Goal: Information Seeking & Learning: Learn about a topic

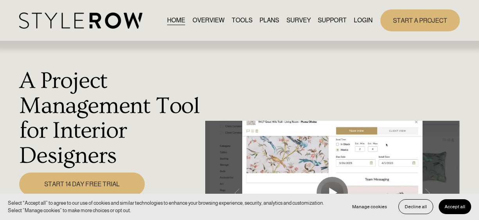
click at [449, 210] on button "Accept all" at bounding box center [455, 206] width 33 height 15
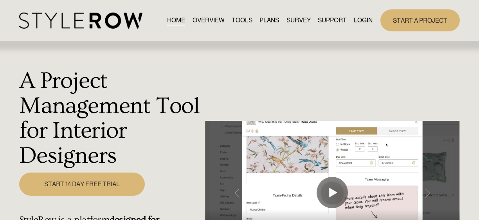
click at [241, 19] on link "TOOLS" at bounding box center [242, 20] width 21 height 11
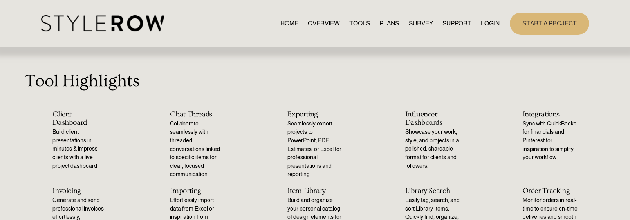
click at [314, 25] on link "OVERVIEW" at bounding box center [324, 23] width 32 height 11
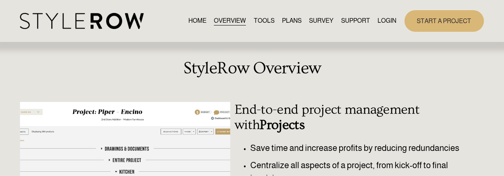
click at [284, 18] on link "PLANS" at bounding box center [292, 21] width 20 height 11
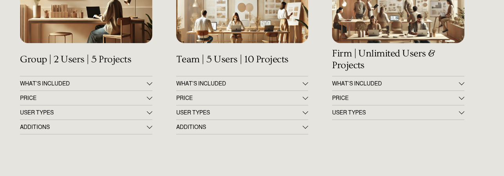
scroll to position [188, 0]
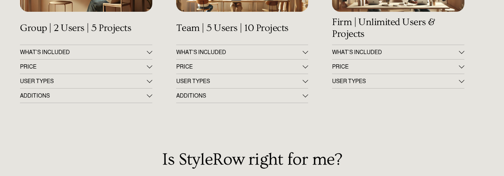
click at [31, 96] on span "ADDITIONS" at bounding box center [83, 95] width 127 height 6
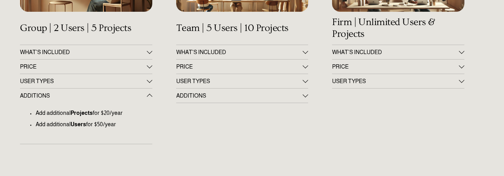
click at [40, 80] on span "USER TYPES" at bounding box center [83, 81] width 127 height 6
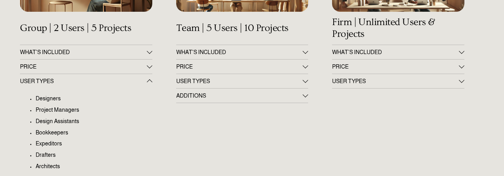
click at [37, 67] on span "PRICE" at bounding box center [83, 66] width 127 height 6
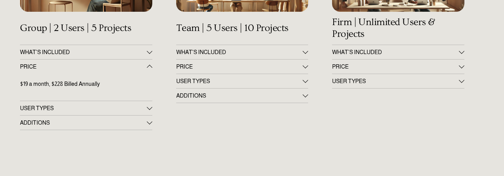
click at [60, 51] on span "WHAT'S INCLUDED" at bounding box center [83, 52] width 127 height 6
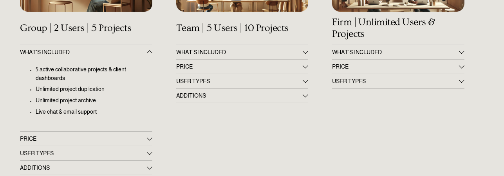
click at [245, 94] on span "ADDITIONS" at bounding box center [239, 95] width 127 height 6
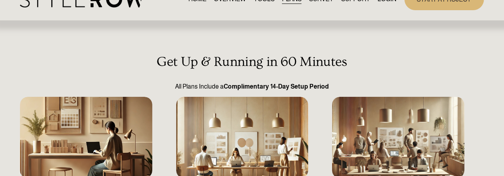
scroll to position [0, 0]
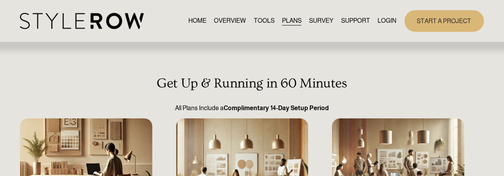
click at [260, 18] on link "TOOLS" at bounding box center [264, 21] width 21 height 11
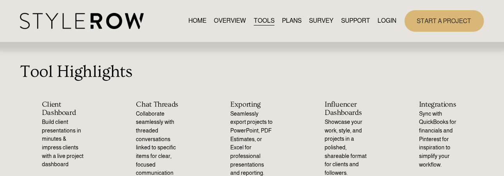
click at [352, 18] on span "SUPPORT" at bounding box center [355, 20] width 29 height 9
click at [0, 0] on span "QUESTIONS" at bounding box center [0, 0] width 0 height 0
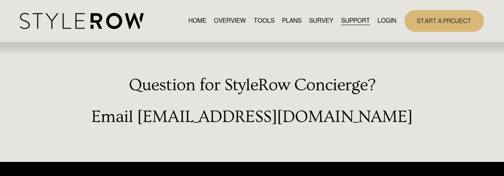
click at [0, 0] on span "FEATURED STYLEBOARD" at bounding box center [0, 0] width 0 height 0
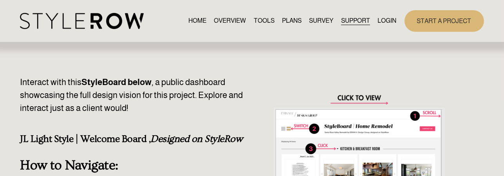
click at [0, 0] on link "RESOURCE CENTER" at bounding box center [0, 0] width 0 height 0
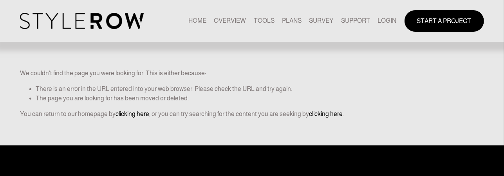
click at [259, 21] on link "TOOLS" at bounding box center [264, 21] width 21 height 11
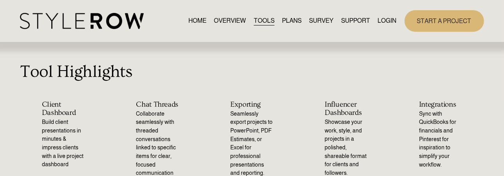
click at [0, 0] on link "RESOURCE CENTER" at bounding box center [0, 0] width 0 height 0
click at [0, 0] on span "FEATURED STYLEBOARD" at bounding box center [0, 0] width 0 height 0
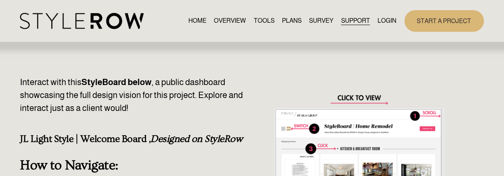
click at [255, 19] on link "TOOLS" at bounding box center [264, 21] width 21 height 11
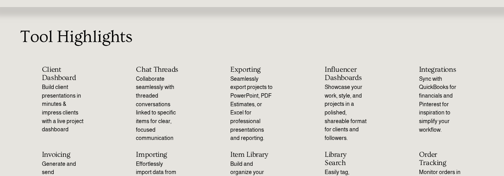
scroll to position [94, 0]
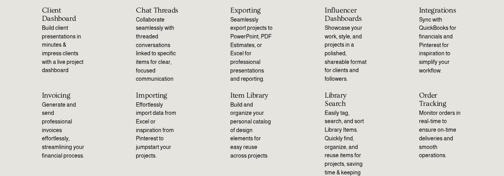
click at [150, 127] on p "Effortlessly import data from Excel or inspiration from Pinterest to jumpstart …" at bounding box center [157, 131] width 43 height 60
click at [256, 97] on h2 "Item Library" at bounding box center [251, 95] width 43 height 8
click at [244, 113] on p "Build and organize your personal catalog of design elements for easy reuse acro…" at bounding box center [251, 131] width 43 height 60
click at [246, 140] on p "Build and organize your personal catalog of design elements for easy reuse acro…" at bounding box center [251, 131] width 43 height 60
click at [237, 158] on p "Build and organize your personal catalog of design elements for easy reuse acro…" at bounding box center [251, 131] width 43 height 60
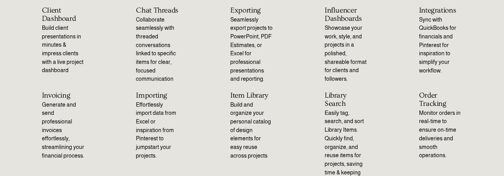
click at [335, 126] on p "Easily tag, search, and sort Library Items. Quickly find, organize, and reuse i…" at bounding box center [346, 151] width 43 height 85
click at [334, 144] on p "Easily tag, search, and sort Library Items. Quickly find, organize, and reuse i…" at bounding box center [346, 151] width 43 height 85
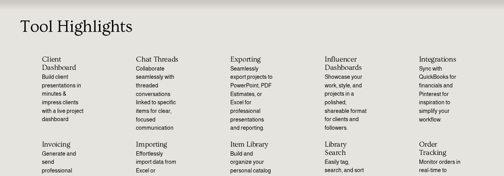
scroll to position [0, 0]
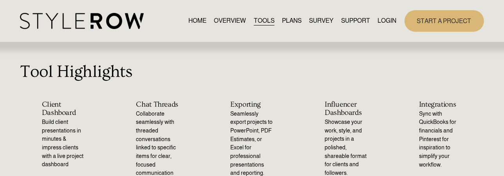
click at [0, 0] on link "RESOURCE CENTER" at bounding box center [0, 0] width 0 height 0
click at [226, 20] on link "OVERVIEW" at bounding box center [230, 21] width 32 height 11
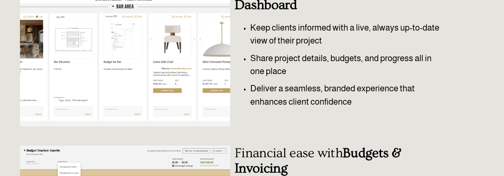
scroll to position [125, 0]
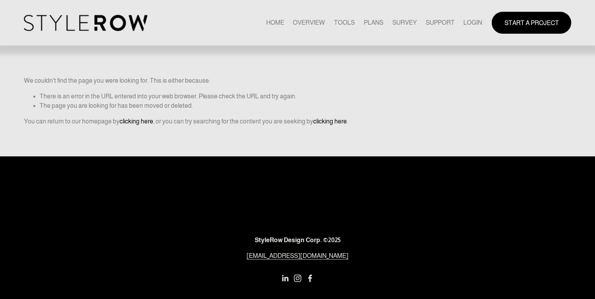
click at [145, 121] on link "clicking here" at bounding box center [136, 121] width 34 height 7
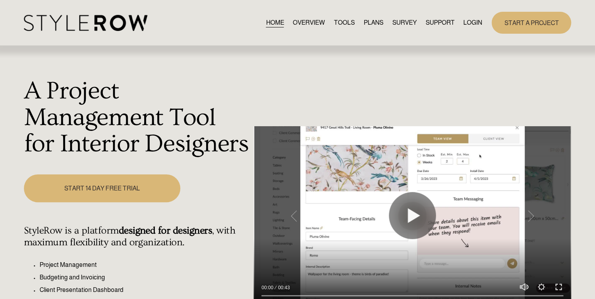
click at [403, 22] on link "SURVEY" at bounding box center [404, 22] width 24 height 11
